Goal: Register for event/course

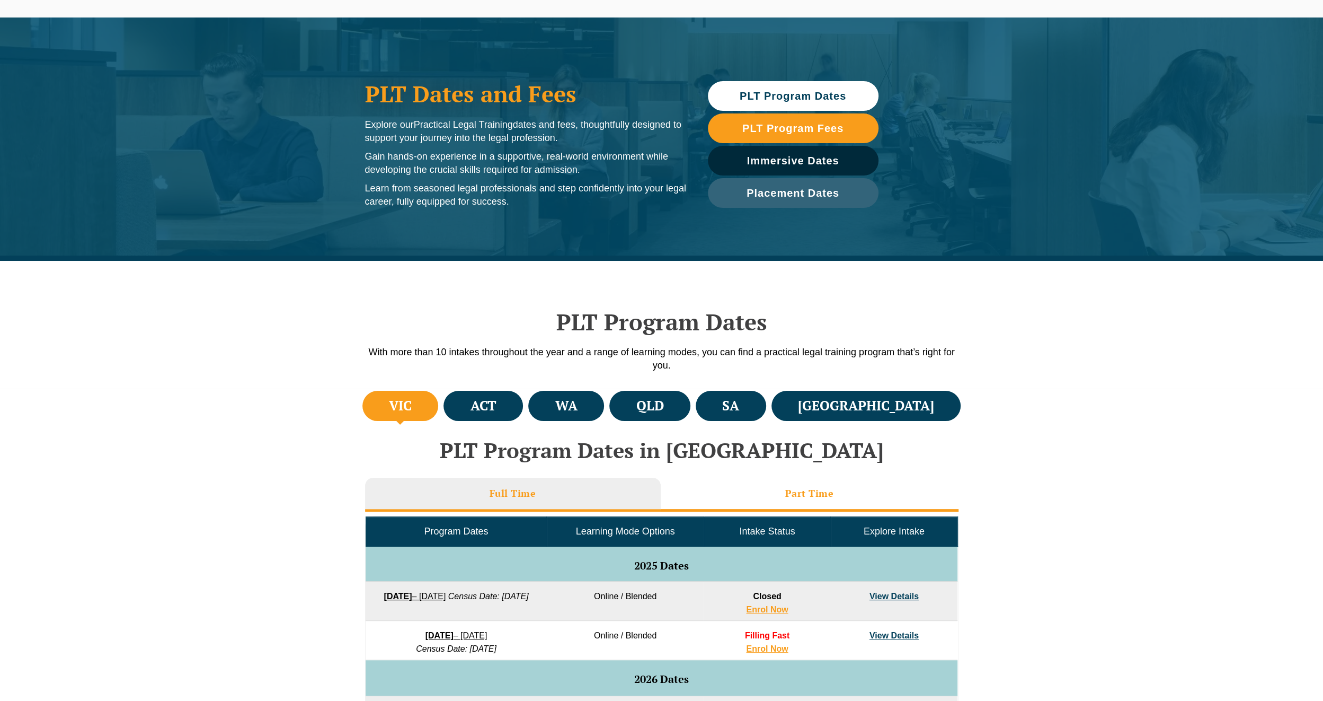
scroll to position [106, 0]
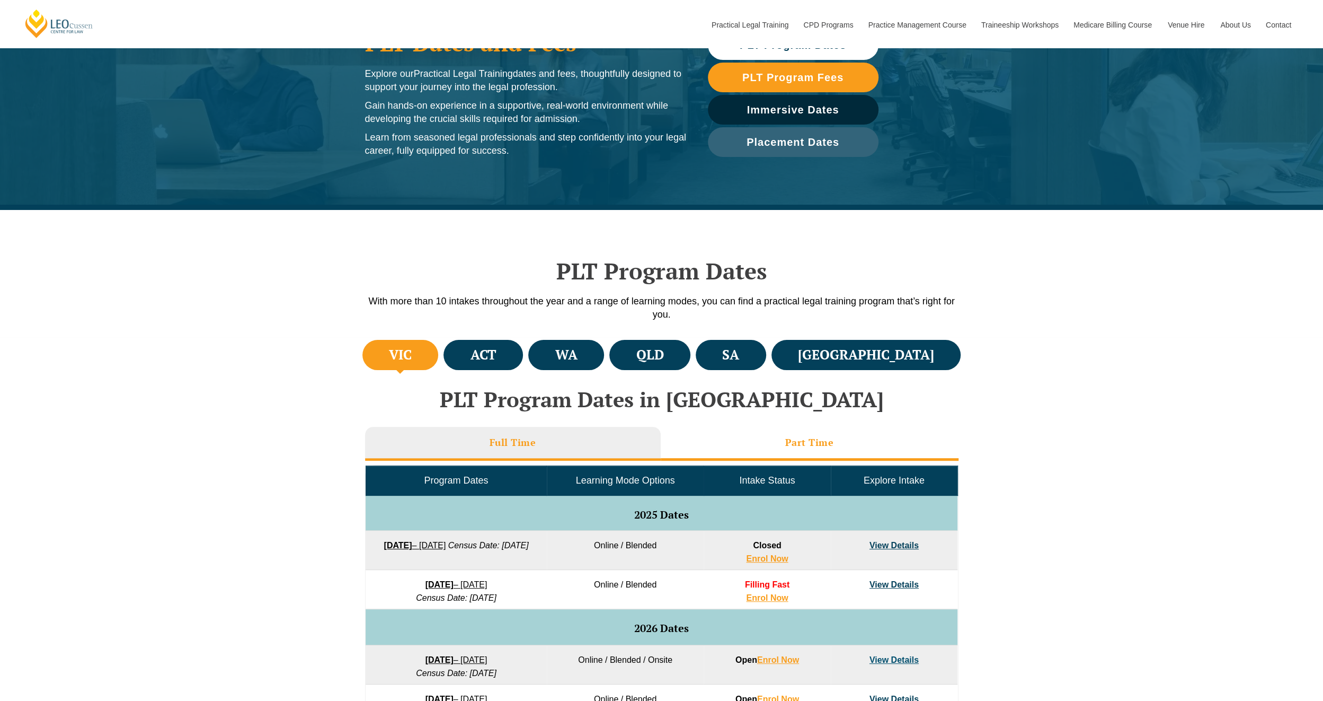
click at [827, 431] on li "Part Time" at bounding box center [810, 444] width 298 height 34
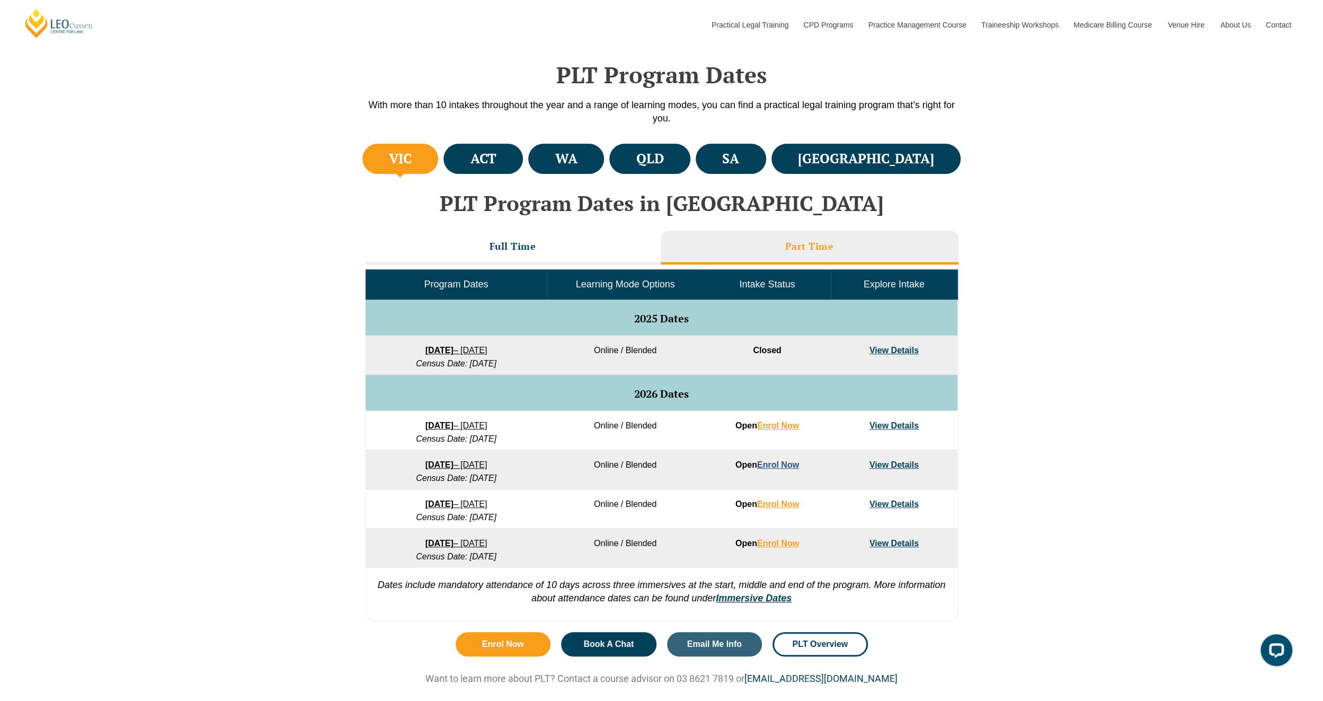
scroll to position [318, 0]
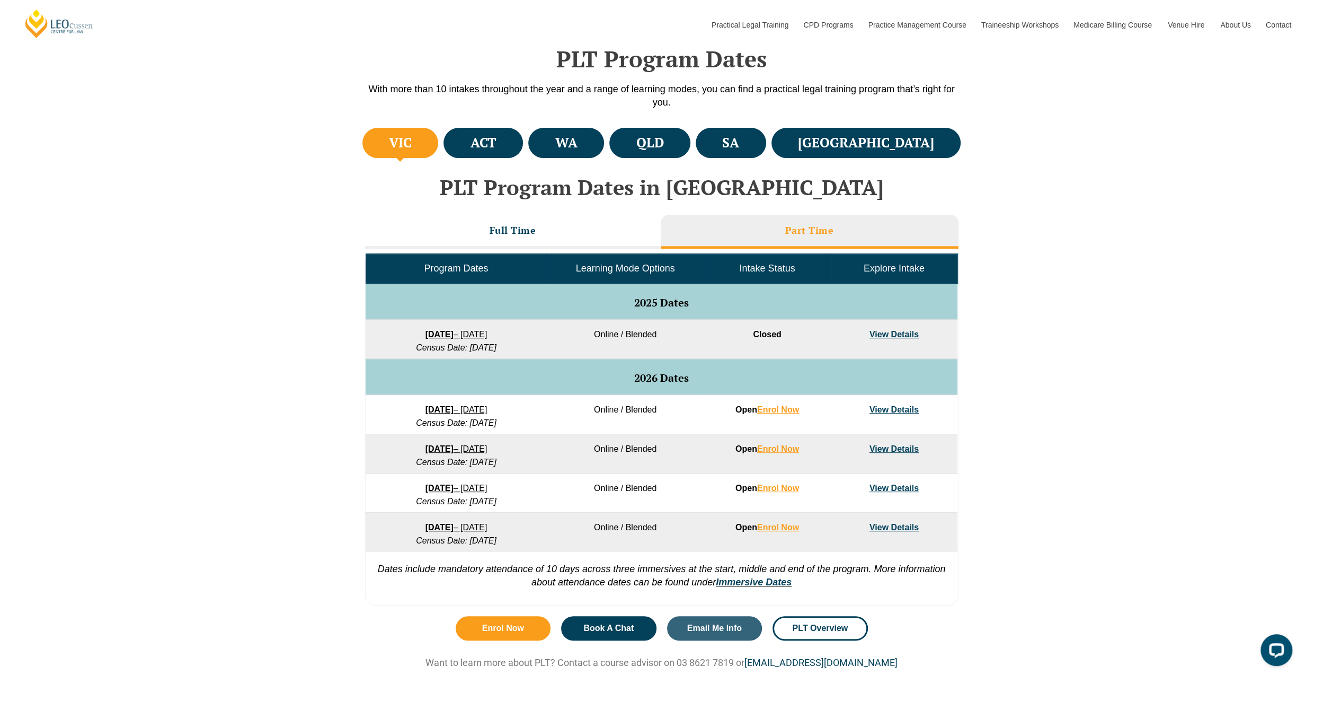
click at [488, 405] on link "[DATE] – [DATE]" at bounding box center [457, 409] width 62 height 9
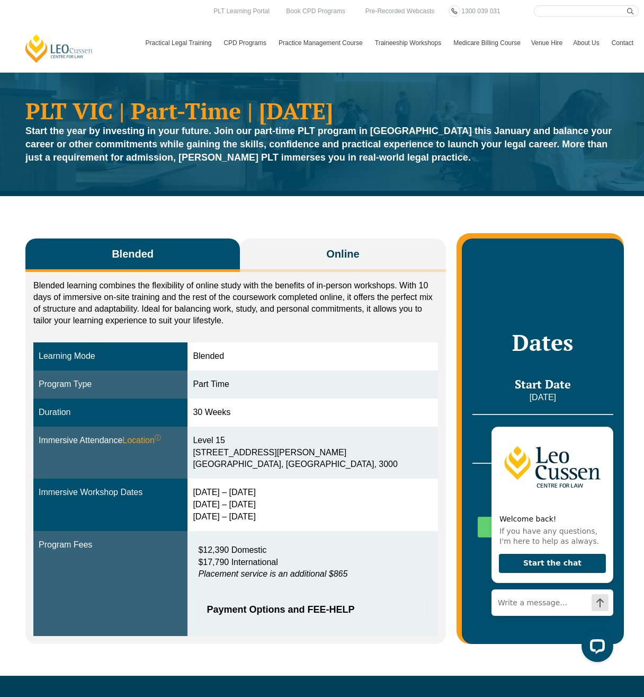
click at [157, 269] on button "Blended" at bounding box center [132, 255] width 215 height 33
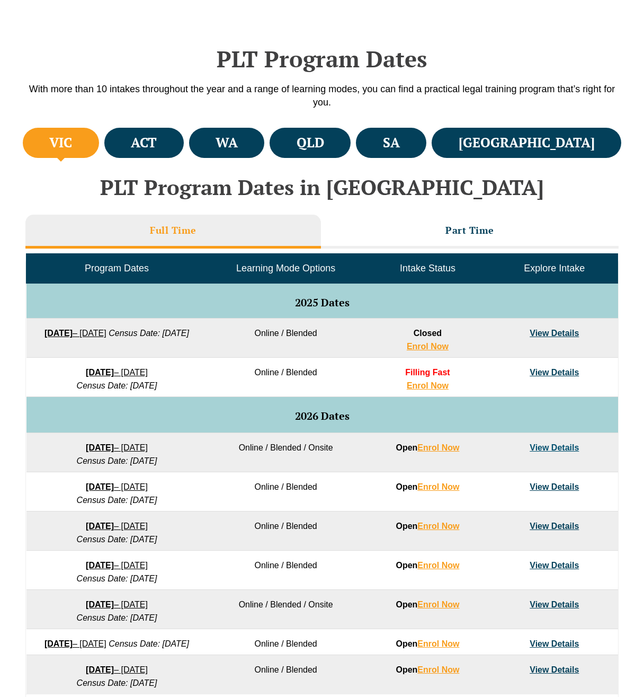
click at [164, 231] on h3 "Full Time" at bounding box center [173, 230] width 47 height 12
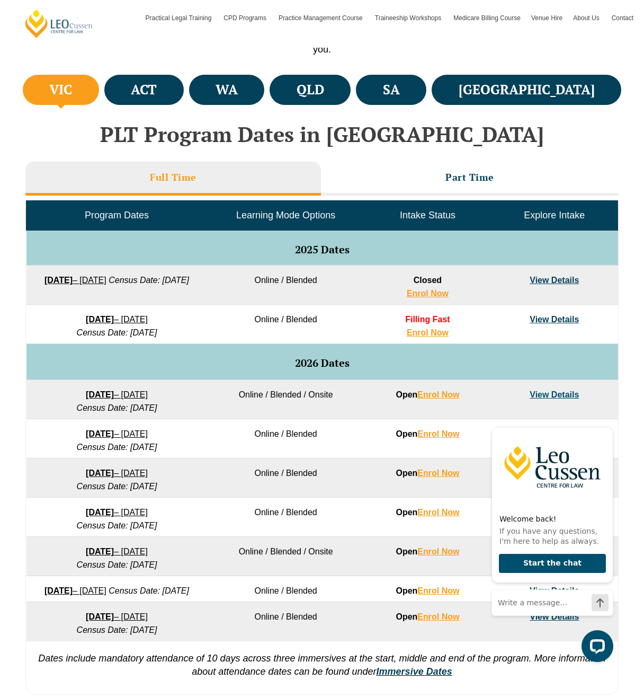
click at [121, 396] on link "27 January 2026 – 12 June 2026" at bounding box center [117, 394] width 62 height 9
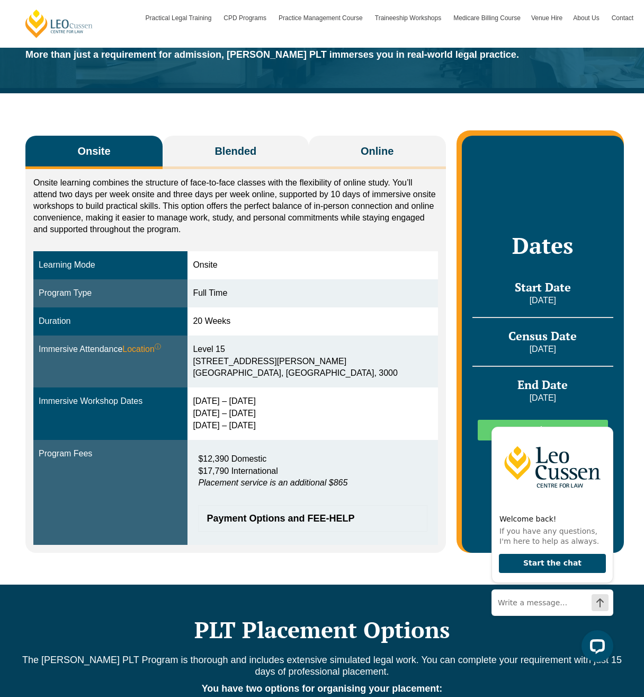
scroll to position [106, 0]
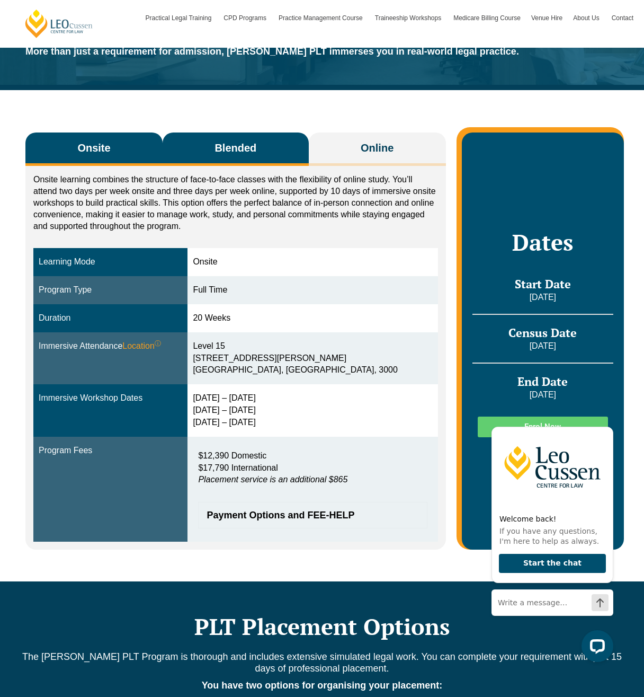
click at [239, 137] on button "Blended" at bounding box center [236, 149] width 146 height 33
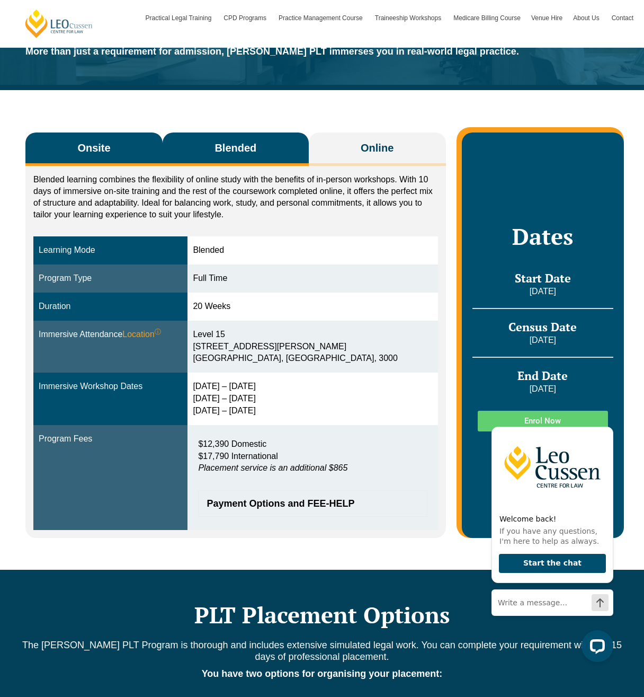
click at [120, 148] on button "Onsite" at bounding box center [93, 149] width 137 height 33
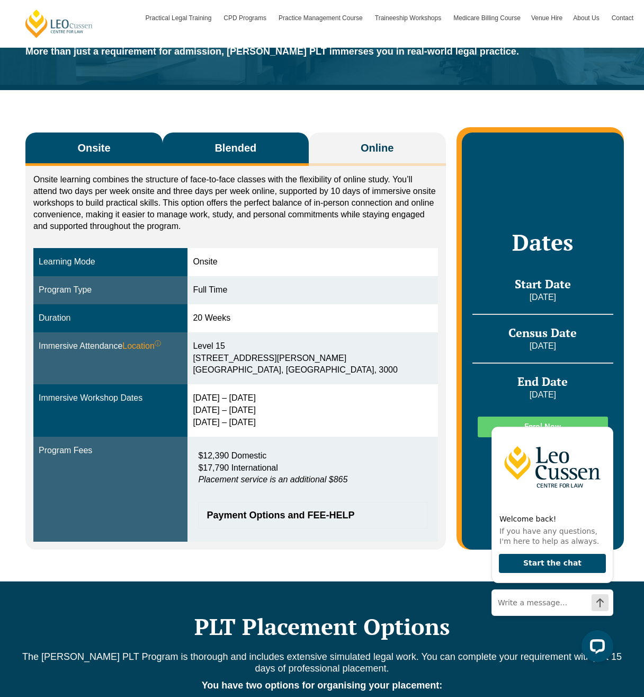
click at [248, 142] on span "Blended" at bounding box center [236, 147] width 42 height 15
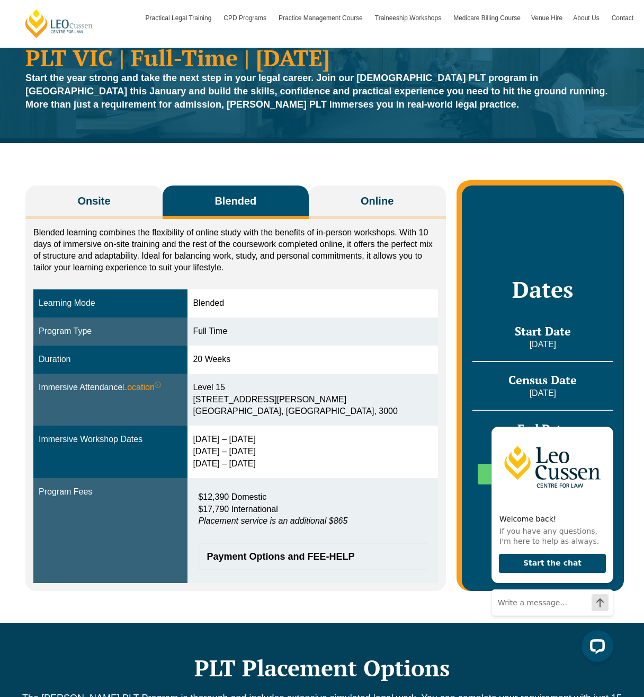
scroll to position [0, 0]
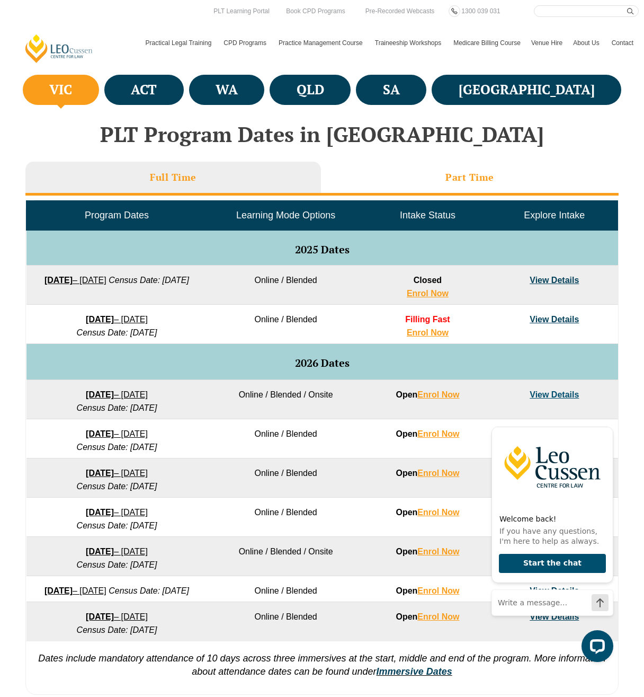
click at [460, 178] on h3 "Part Time" at bounding box center [470, 177] width 49 height 12
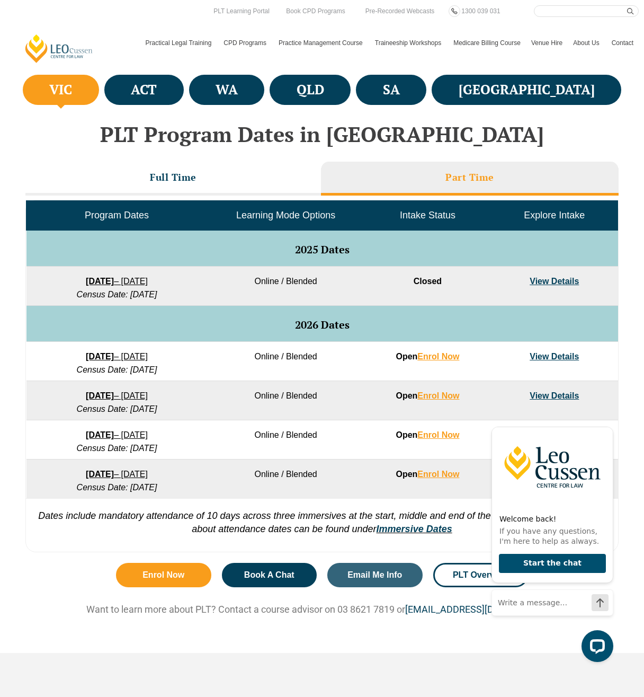
click at [146, 352] on link "[DATE] – [DATE]" at bounding box center [117, 356] width 62 height 9
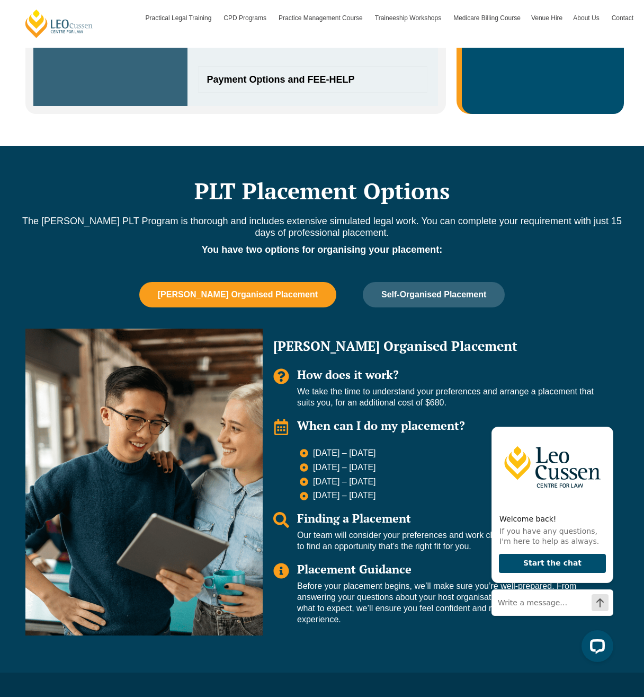
scroll to position [583, 0]
